Goal: Download file/media

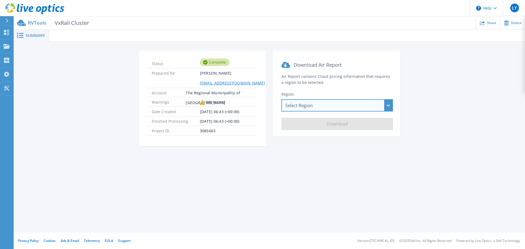
click at [309, 103] on div "Select Region [GEOGRAPHIC_DATA] ([GEOGRAPHIC_DATA]) [GEOGRAPHIC_DATA] ([GEOGRAP…" at bounding box center [337, 105] width 112 height 12
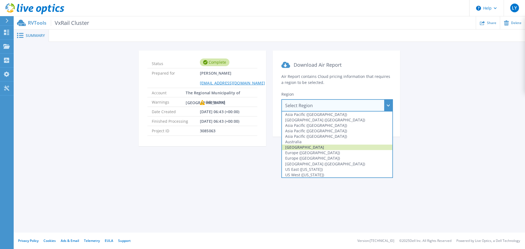
click at [314, 145] on div "[GEOGRAPHIC_DATA]" at bounding box center [337, 147] width 110 height 5
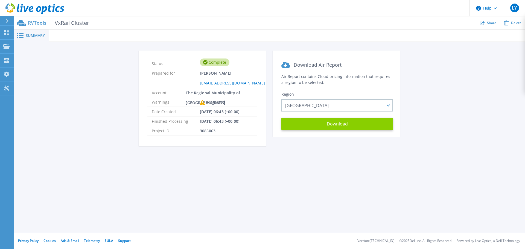
click at [317, 121] on button "Download" at bounding box center [337, 124] width 112 height 12
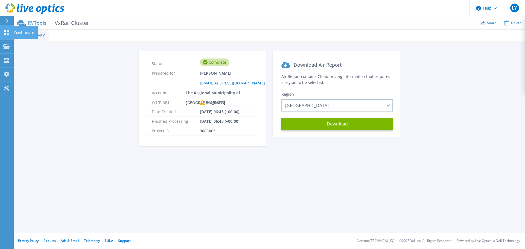
click at [7, 31] on icon at bounding box center [6, 32] width 7 height 5
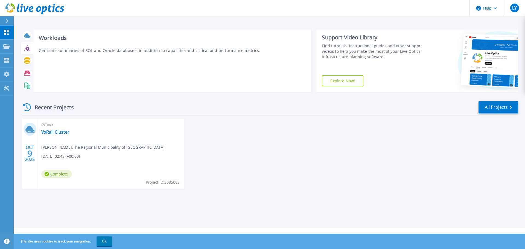
click at [29, 43] on div at bounding box center [27, 48] width 12 height 13
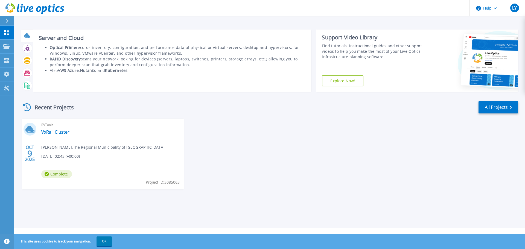
click at [25, 36] on icon at bounding box center [26, 35] width 5 height 4
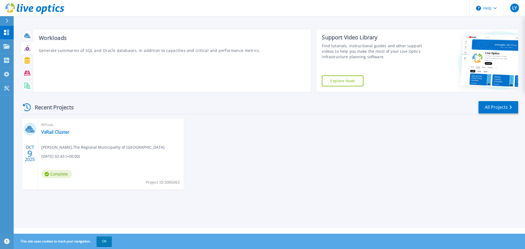
click at [25, 48] on icon at bounding box center [27, 48] width 6 height 6
click at [24, 66] on div at bounding box center [27, 60] width 12 height 13
click at [25, 61] on icon at bounding box center [27, 60] width 6 height 6
click at [21, 67] on div at bounding box center [27, 73] width 12 height 13
click at [23, 85] on div at bounding box center [27, 86] width 10 height 10
